Goal: Transaction & Acquisition: Purchase product/service

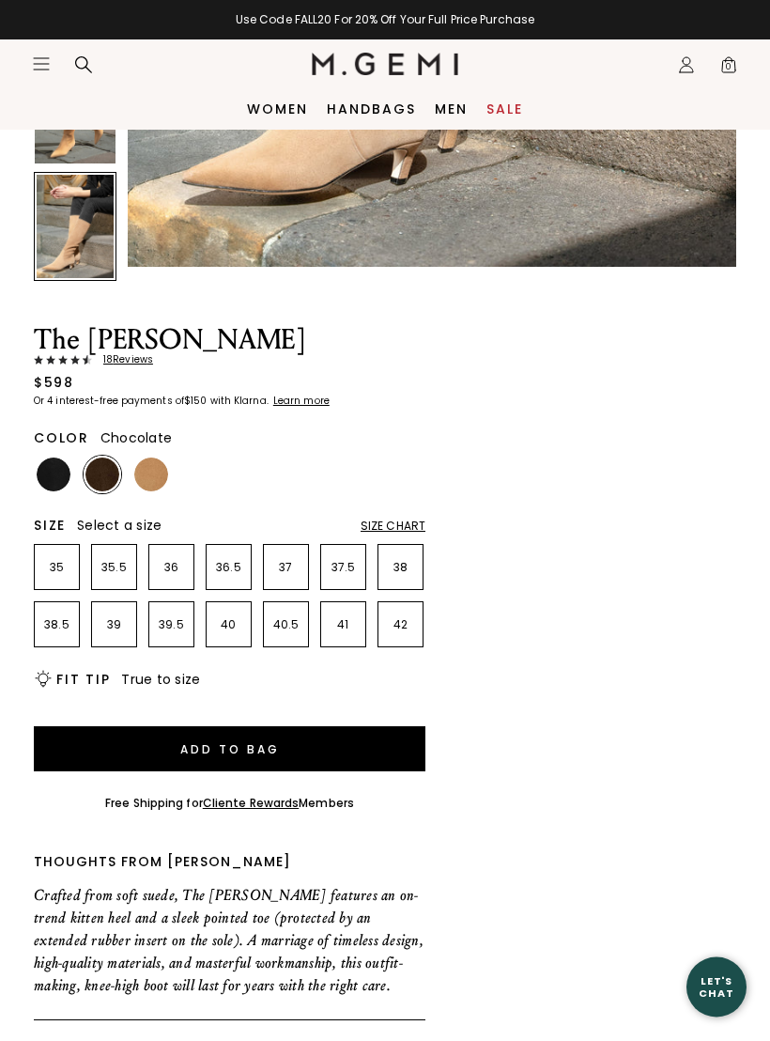
scroll to position [720, 0]
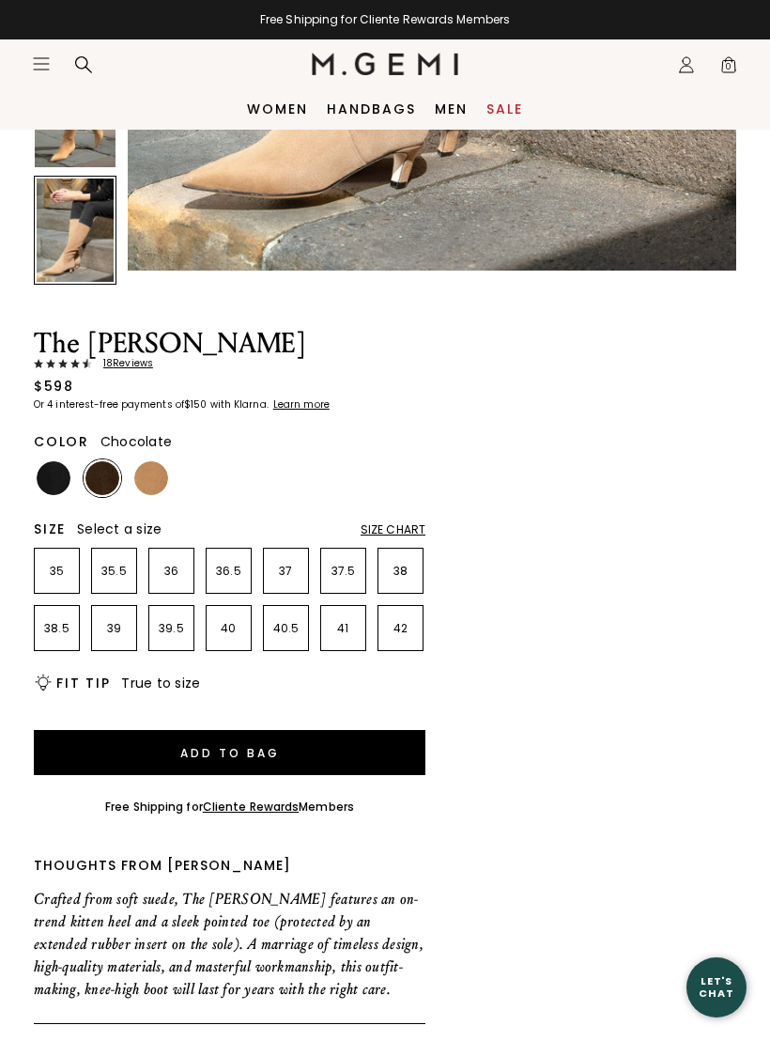
click at [145, 467] on img at bounding box center [151, 478] width 34 height 34
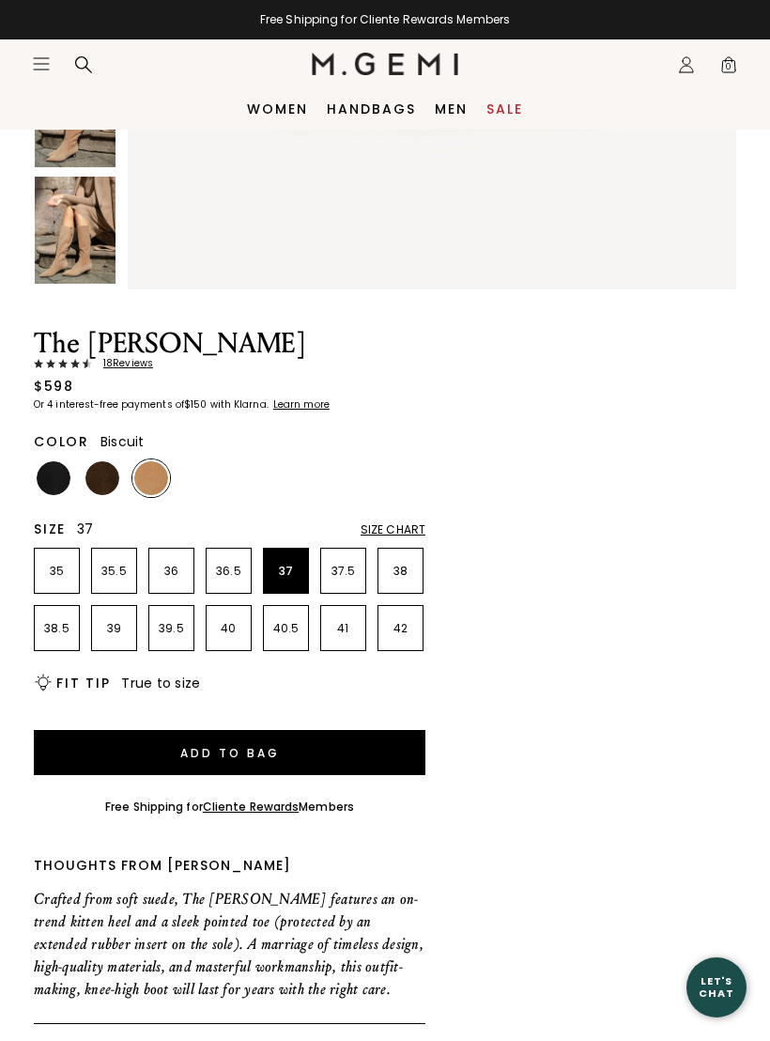
click at [288, 571] on p "37" at bounding box center [286, 571] width 44 height 15
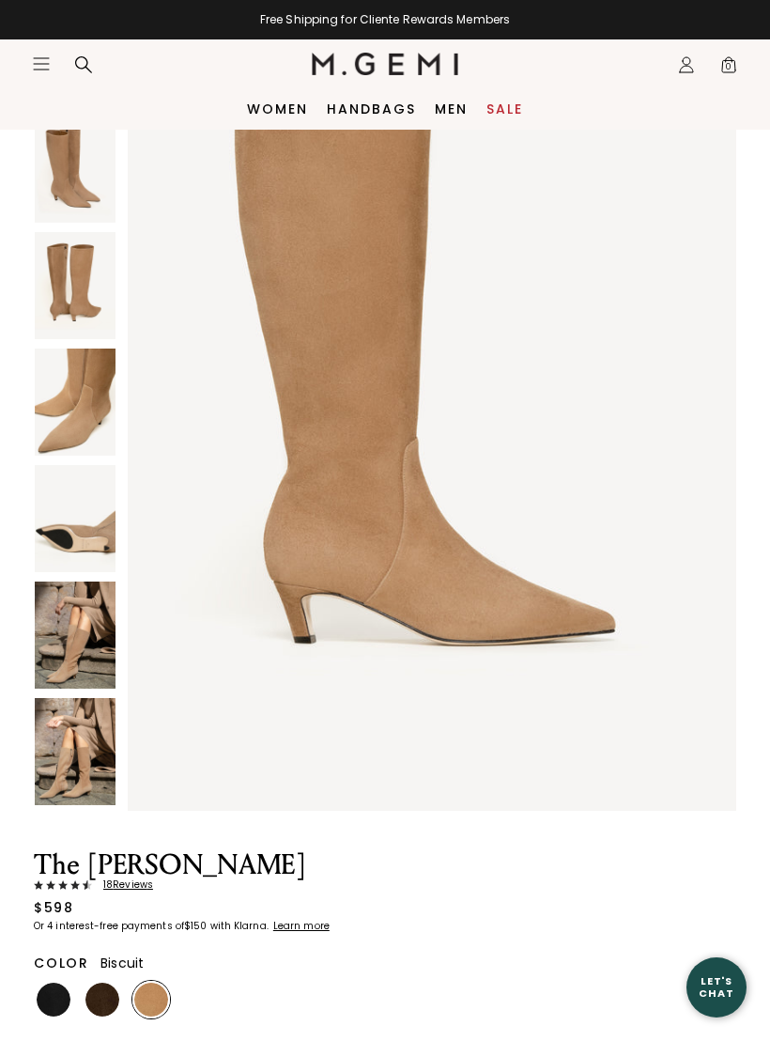
scroll to position [195, 0]
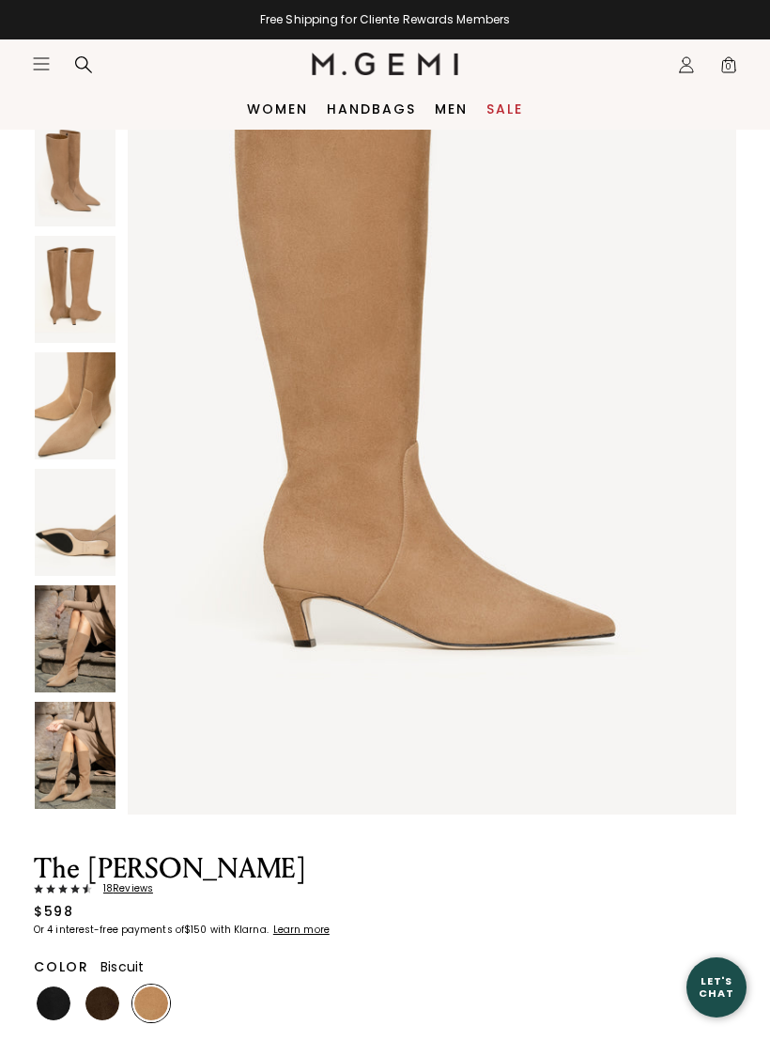
click at [77, 742] on img at bounding box center [75, 755] width 81 height 107
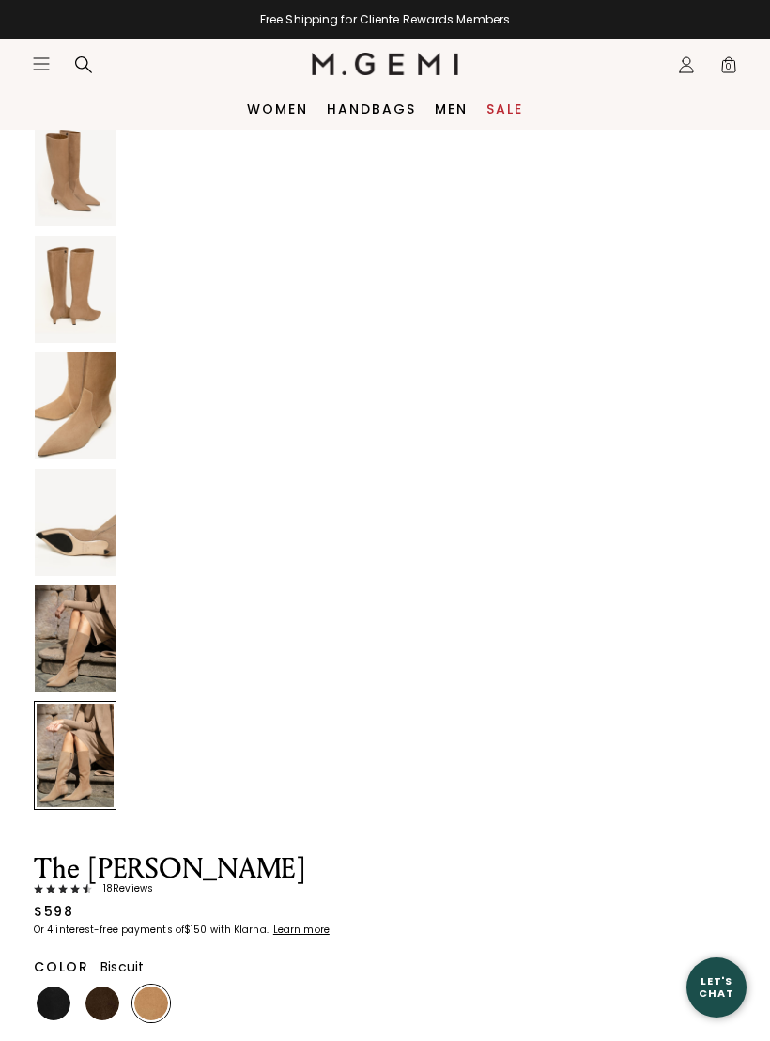
scroll to position [4986, 0]
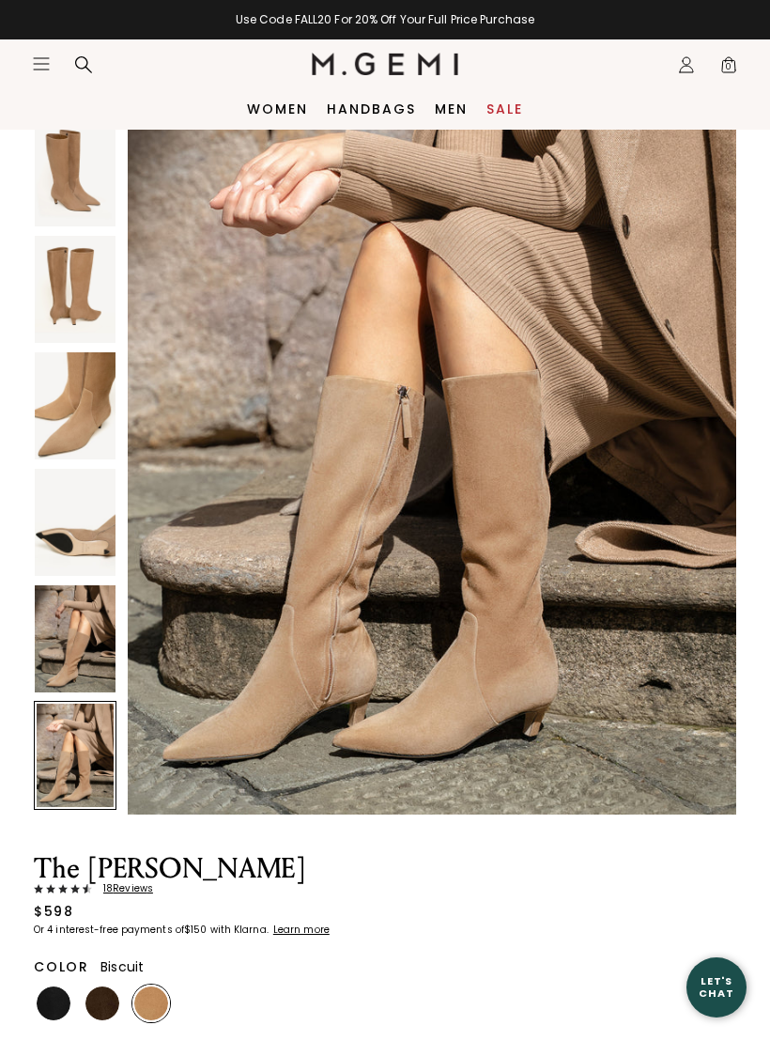
click at [104, 628] on img at bounding box center [75, 638] width 81 height 107
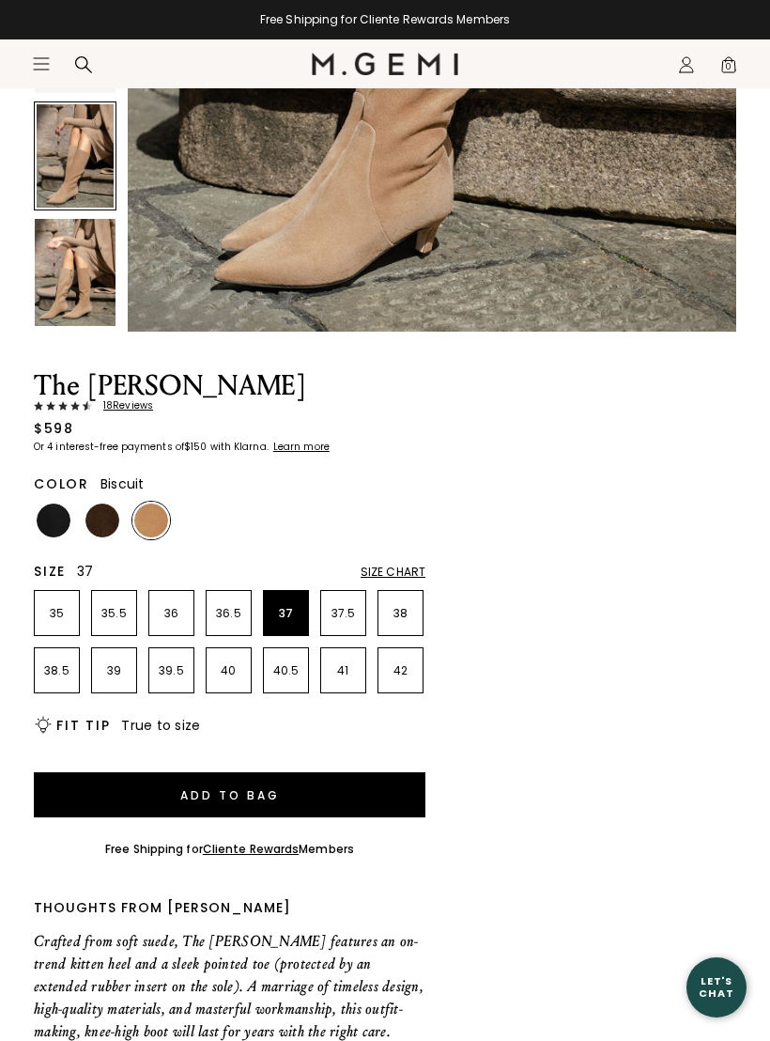
scroll to position [692, 0]
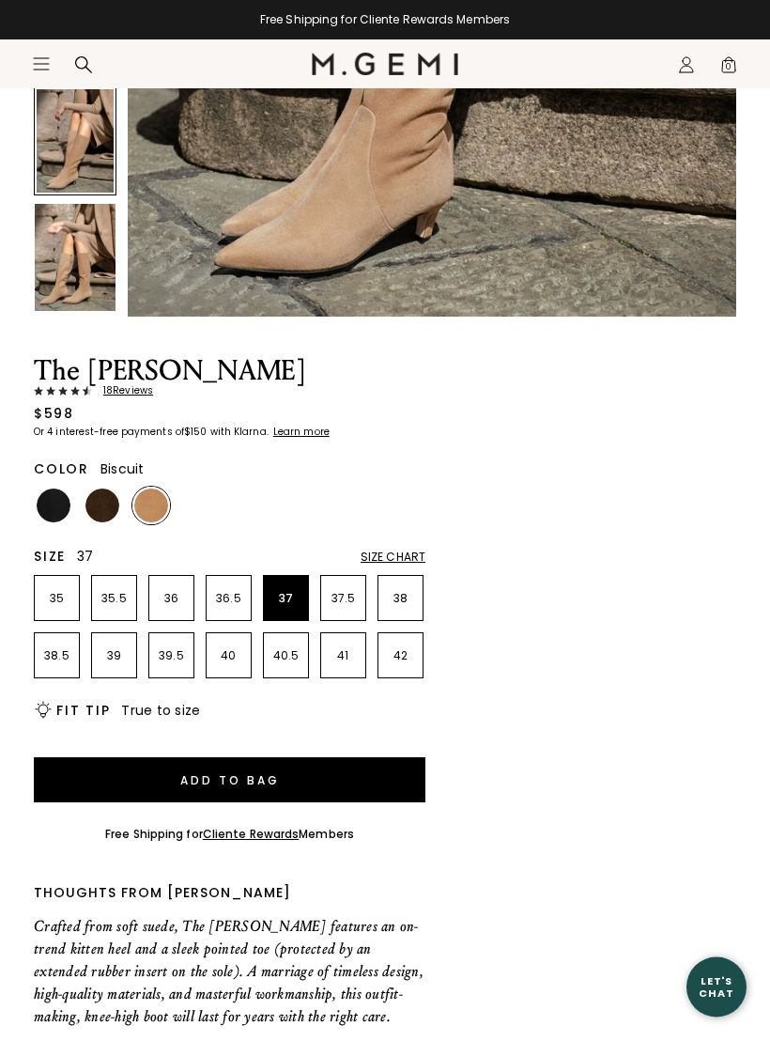
click at [307, 779] on button "Add to Bag" at bounding box center [230, 780] width 392 height 45
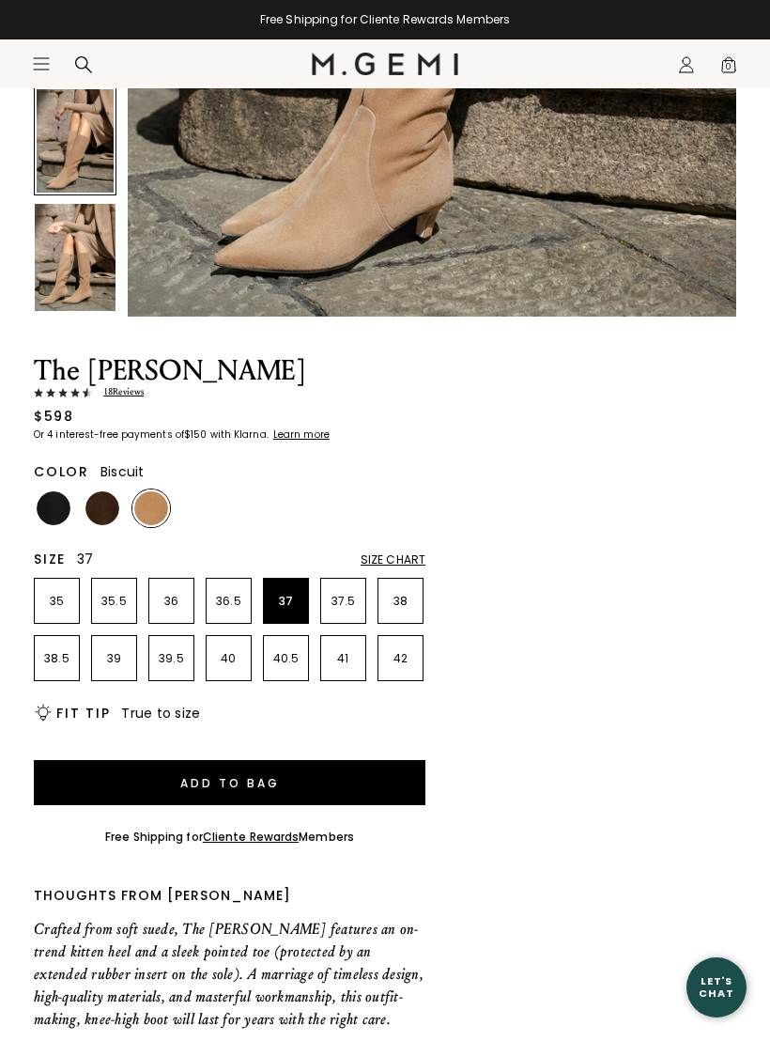
scroll to position [0, 0]
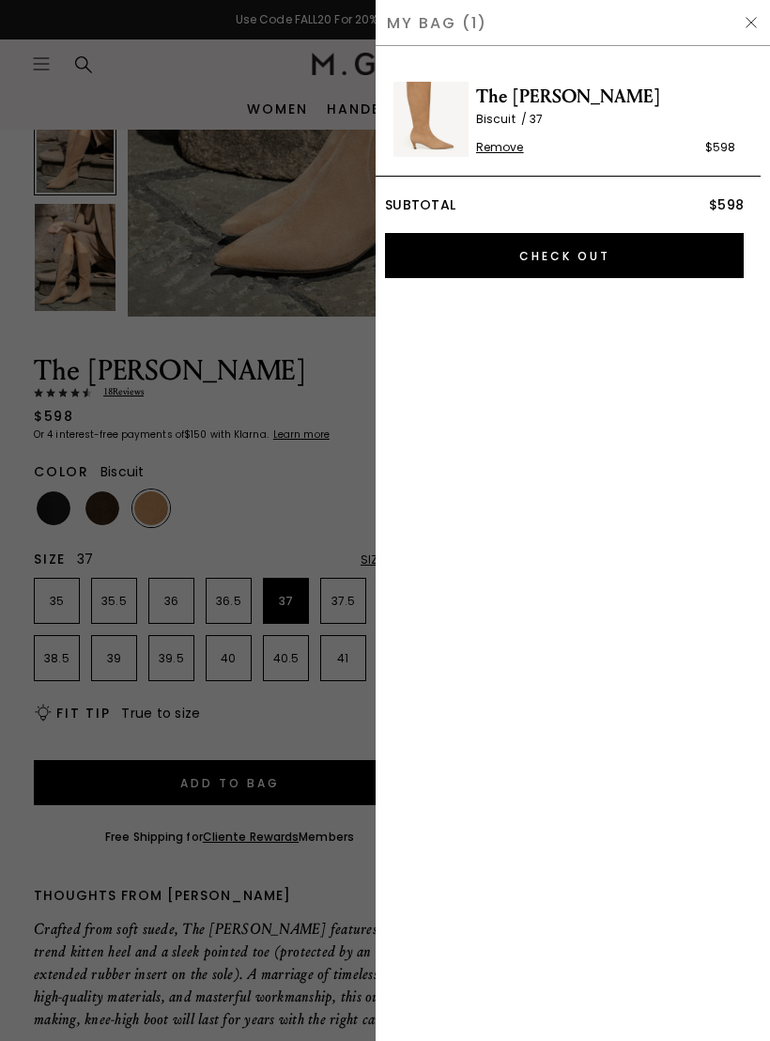
click at [571, 258] on input "Check Out" at bounding box center [564, 255] width 359 height 45
